Goal: Book appointment/travel/reservation

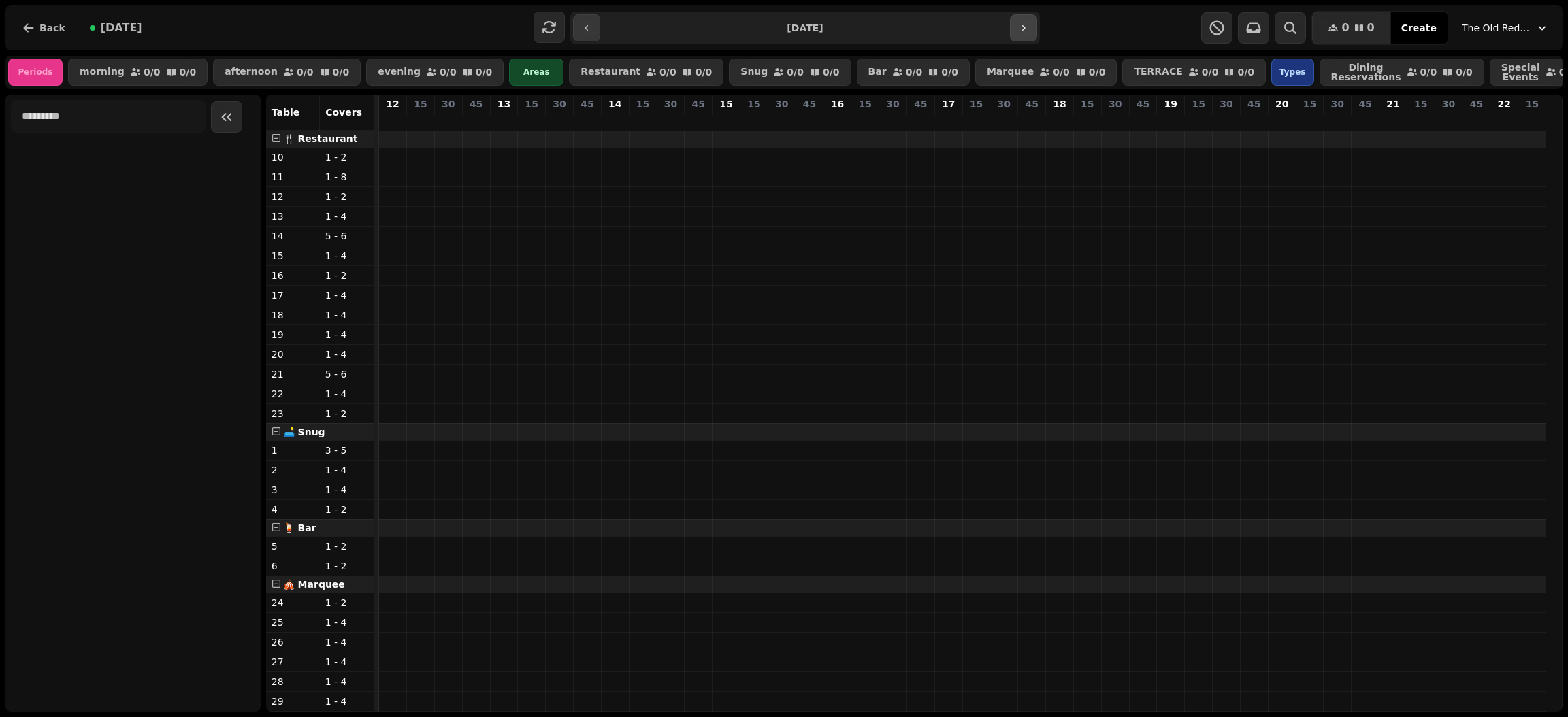
click at [1014, 28] on button "button" at bounding box center [1023, 28] width 28 height 28
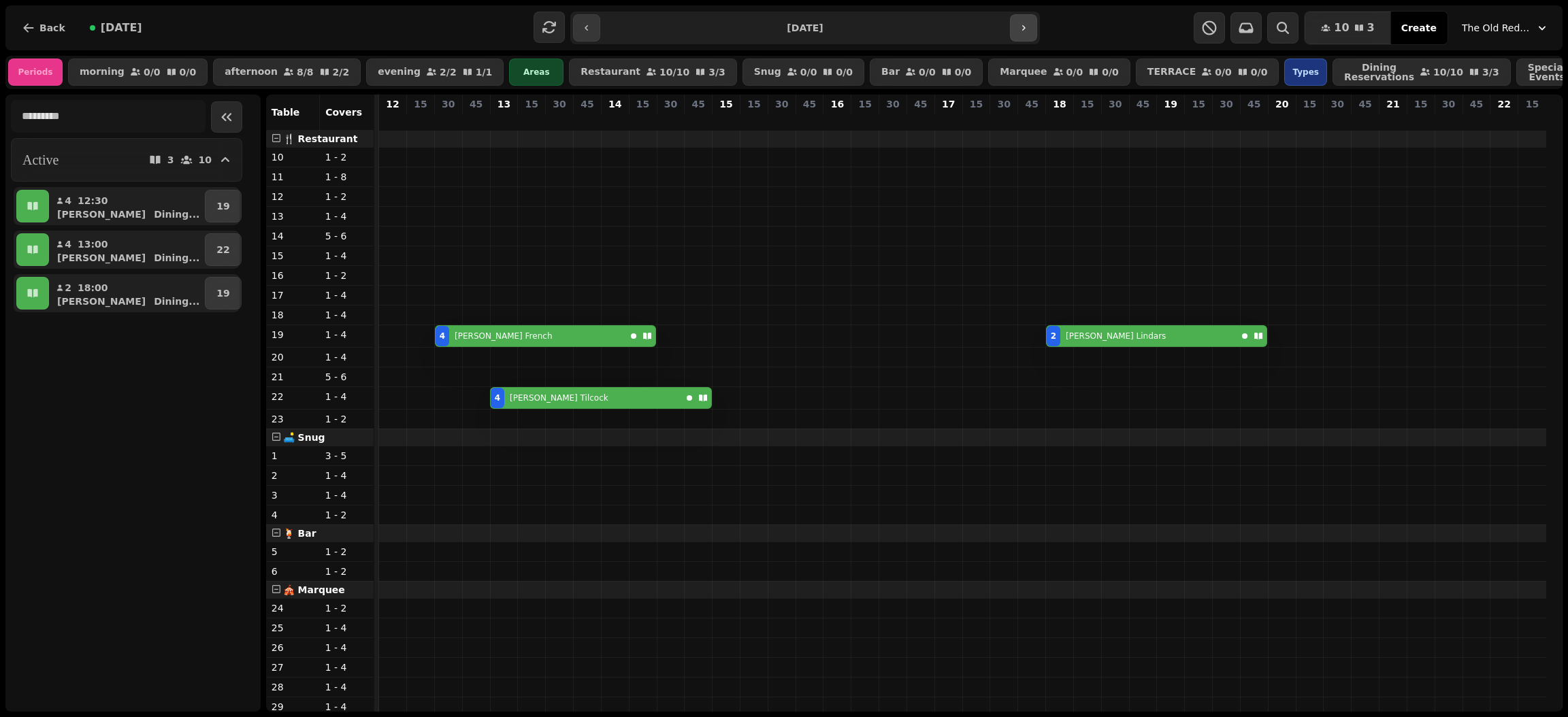
click at [1014, 28] on button "button" at bounding box center [1023, 28] width 28 height 28
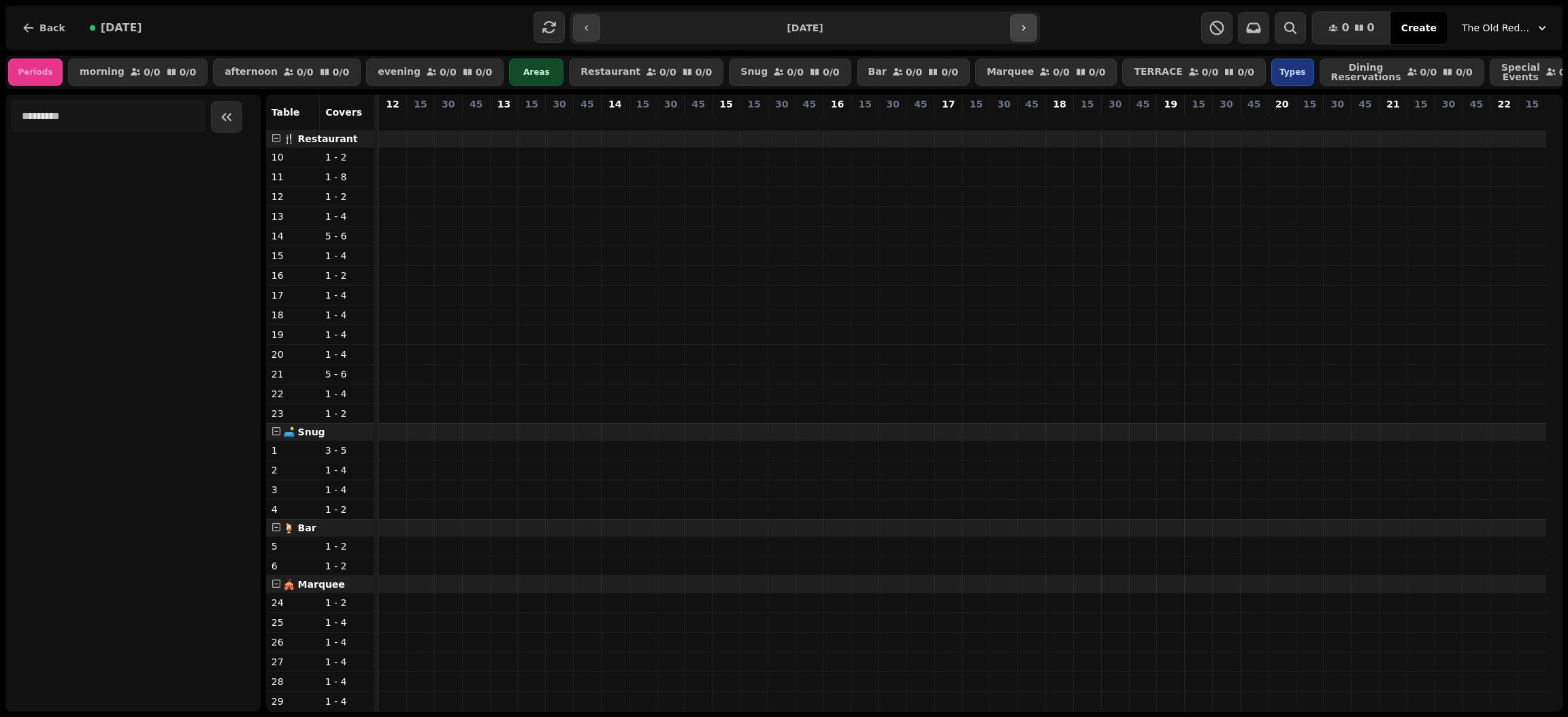
click at [1014, 28] on button "button" at bounding box center [1023, 28] width 28 height 28
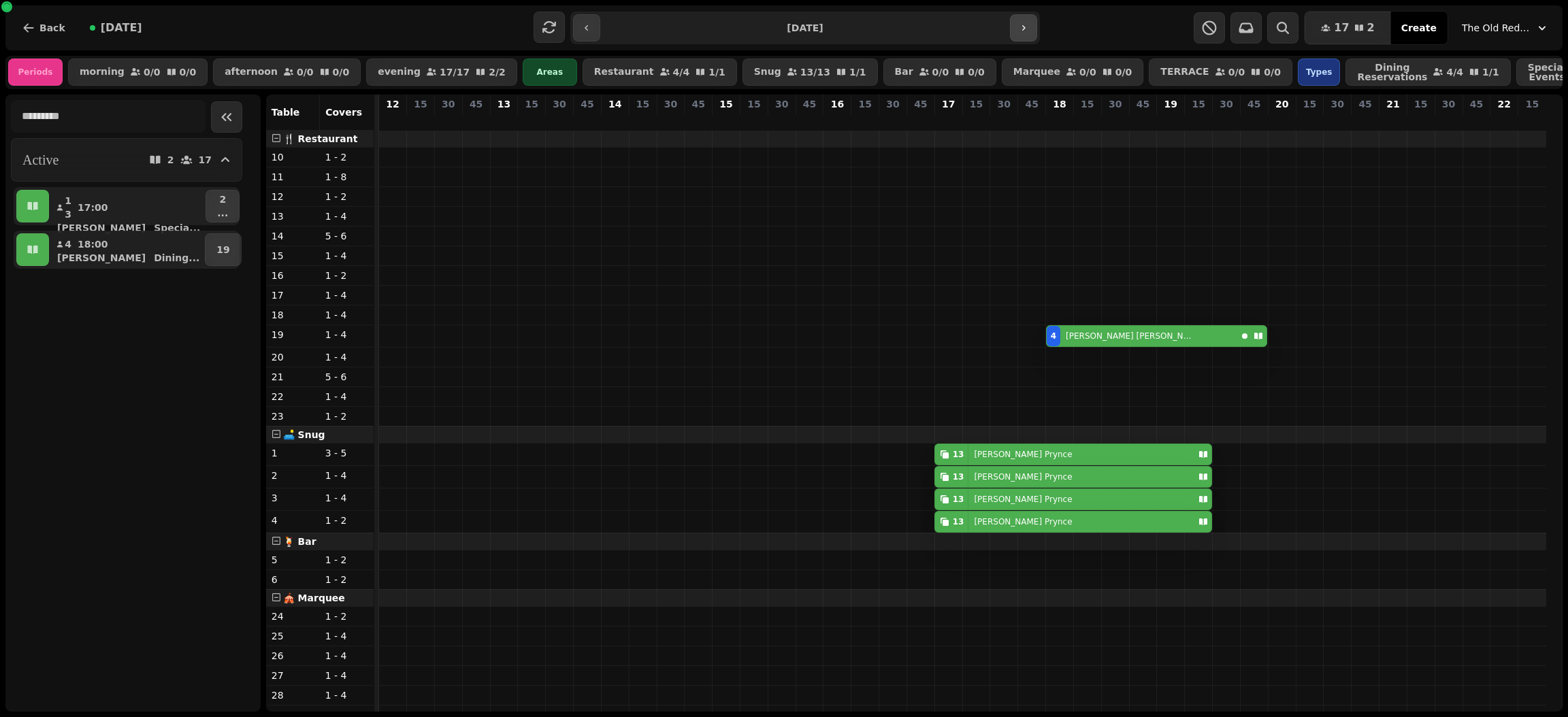
click at [1026, 20] on button "button" at bounding box center [1023, 28] width 28 height 28
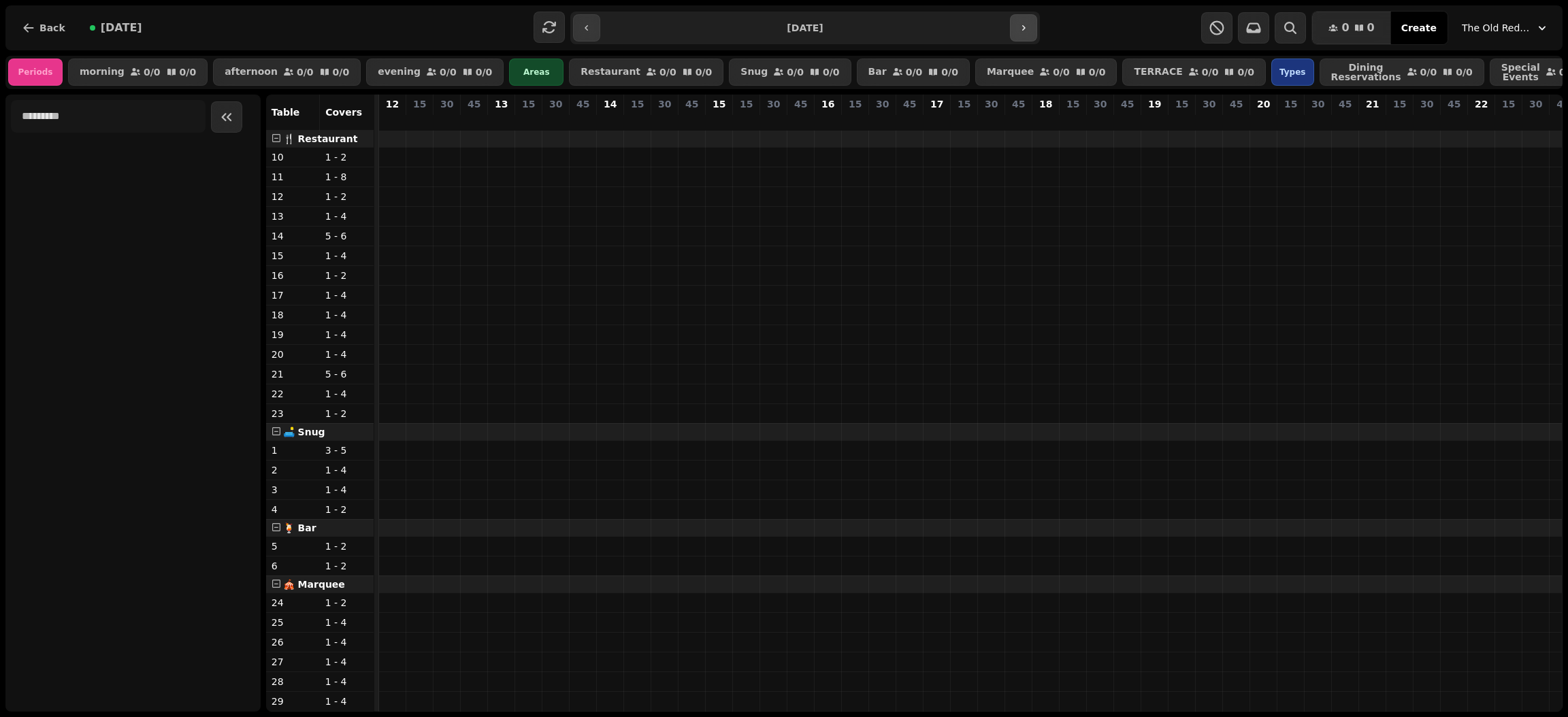
click at [1026, 20] on button "button" at bounding box center [1023, 28] width 28 height 28
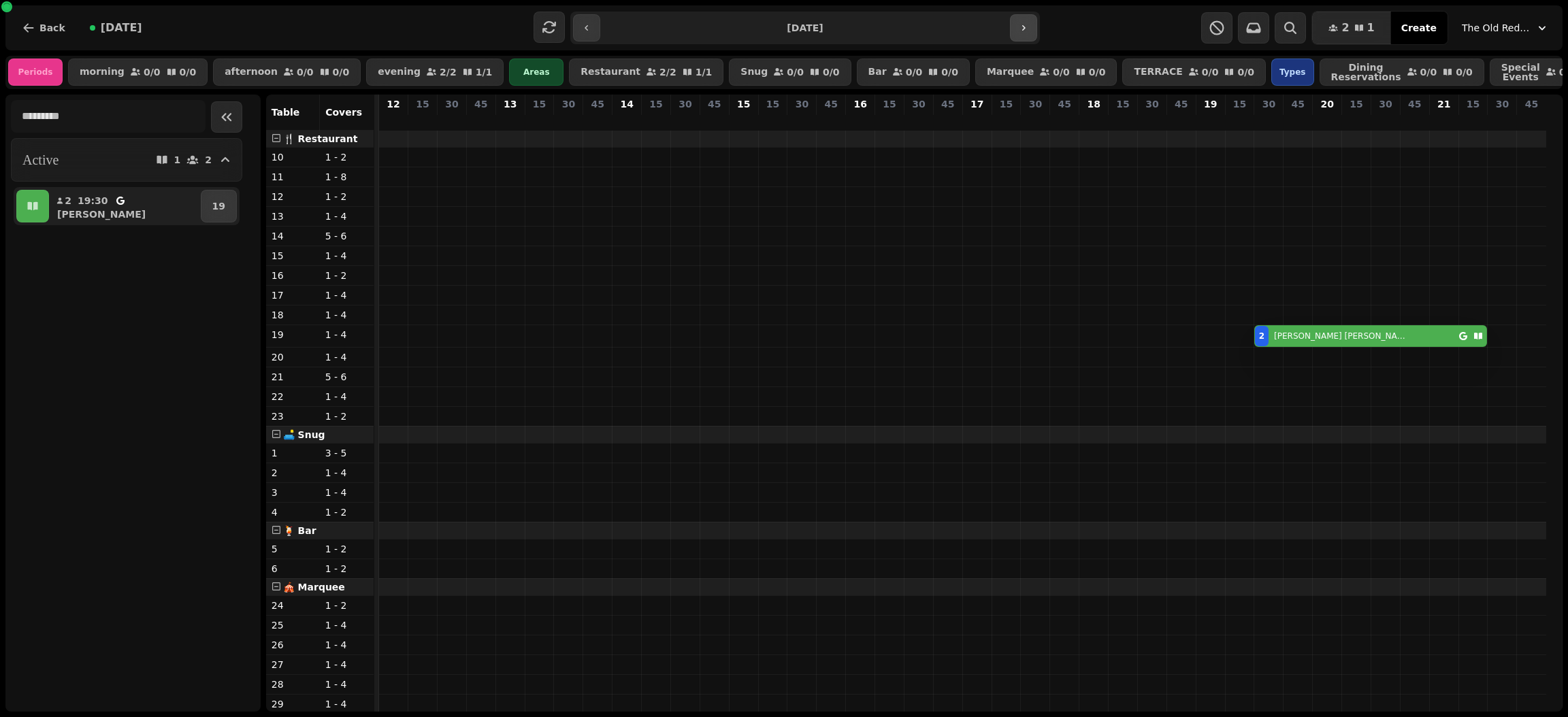
click at [1026, 20] on button "button" at bounding box center [1023, 28] width 28 height 28
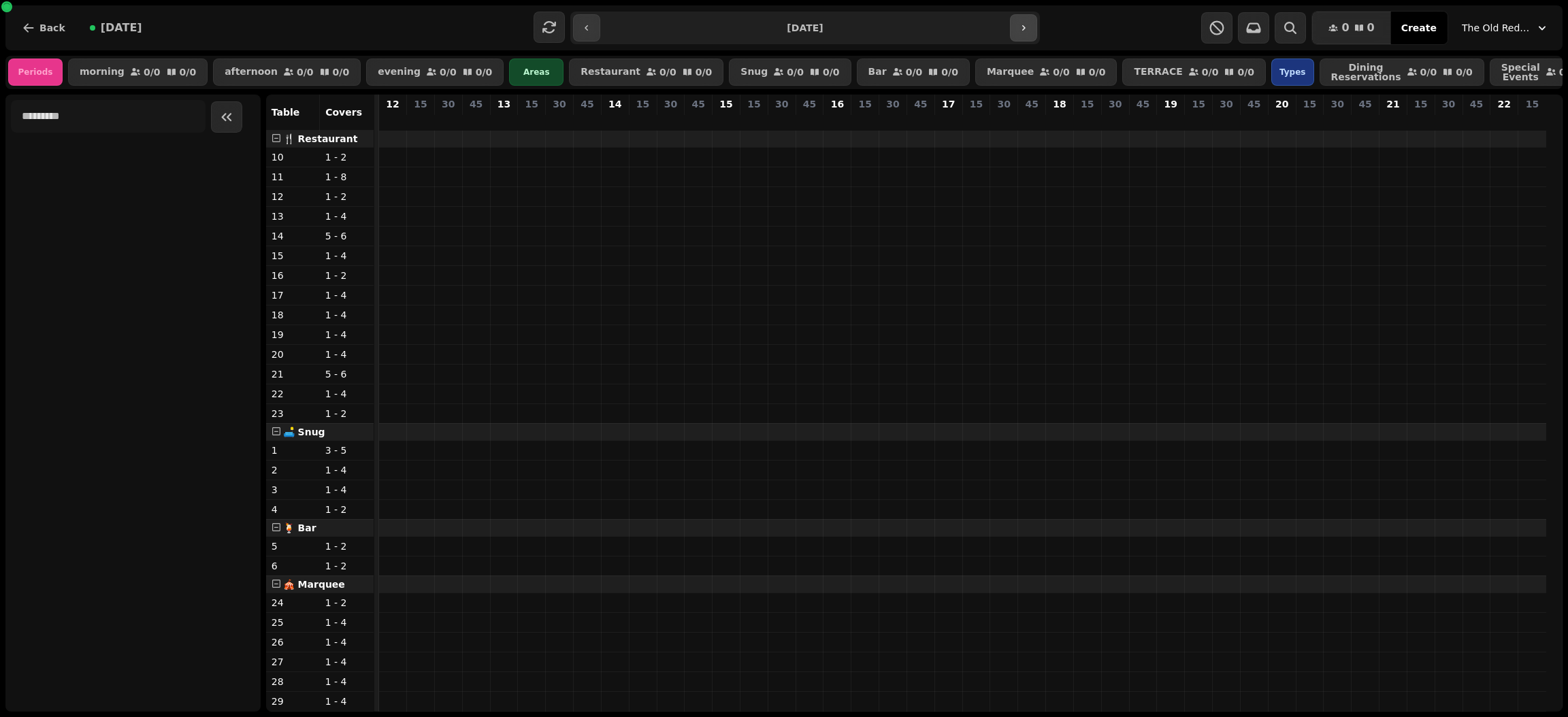
click at [1026, 20] on button "button" at bounding box center [1023, 28] width 28 height 28
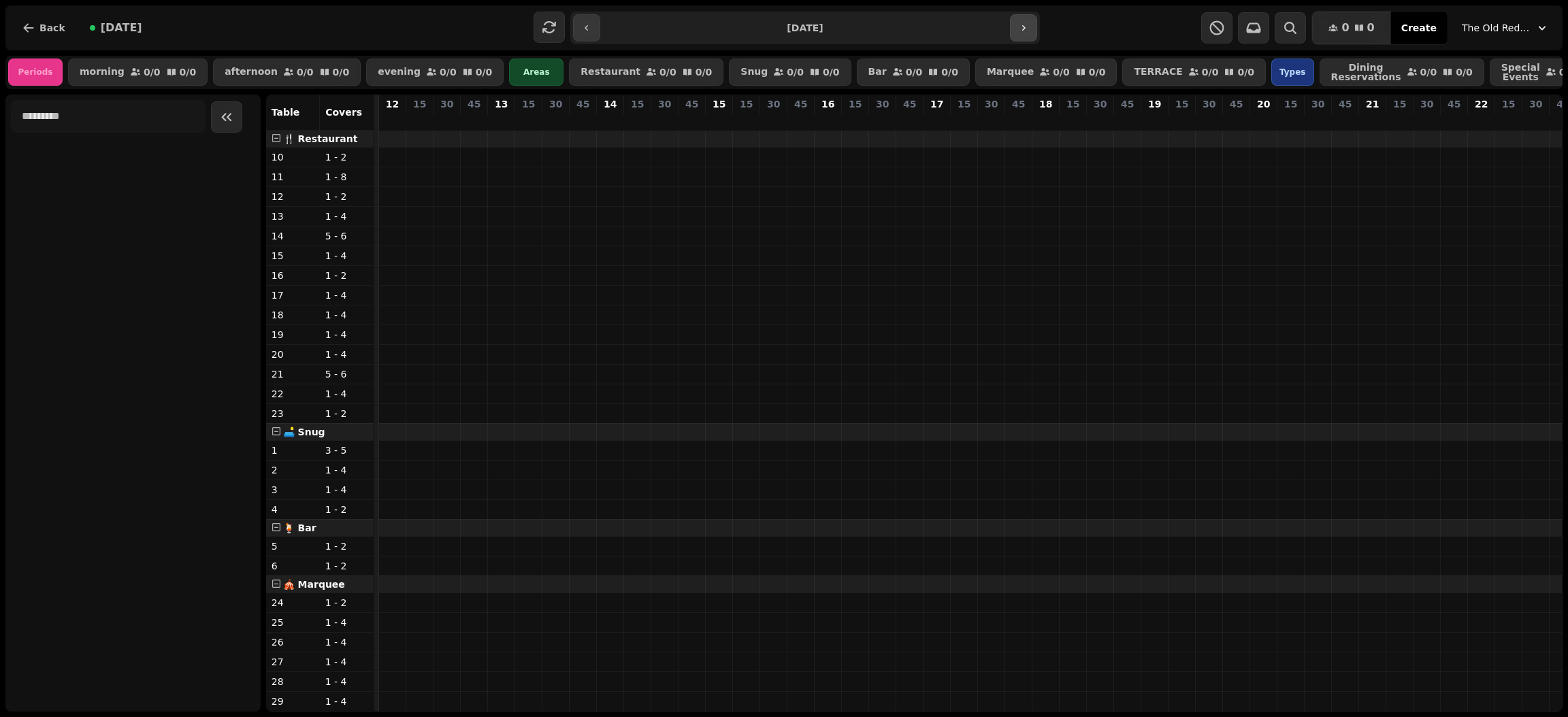
click at [1026, 20] on button "button" at bounding box center [1023, 28] width 28 height 28
type input "**********"
